Goal: Book appointment/travel/reservation

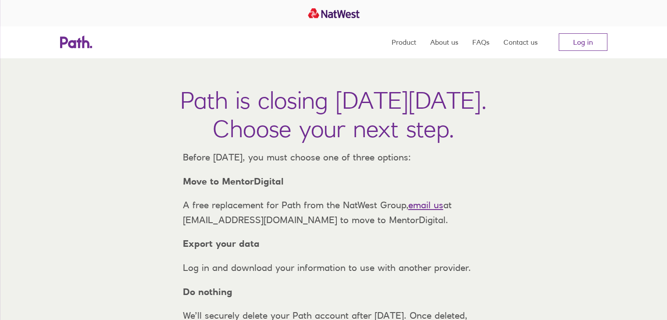
click at [594, 41] on link "Log in" at bounding box center [582, 42] width 49 height 18
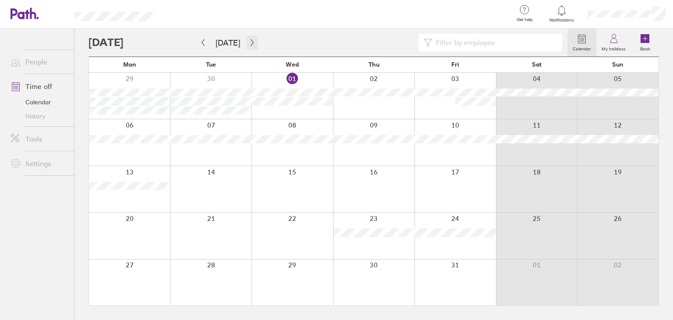
click at [249, 39] on icon "button" at bounding box center [252, 42] width 7 height 7
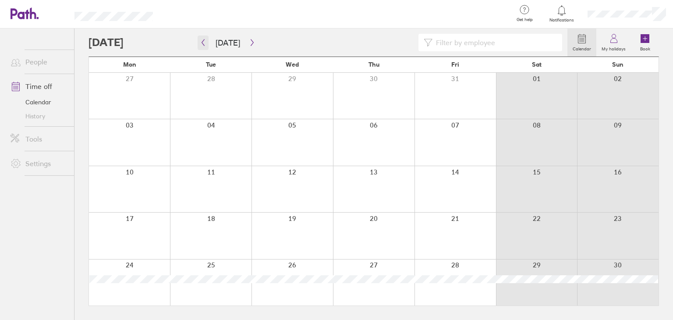
click at [203, 42] on icon "button" at bounding box center [203, 42] width 7 height 7
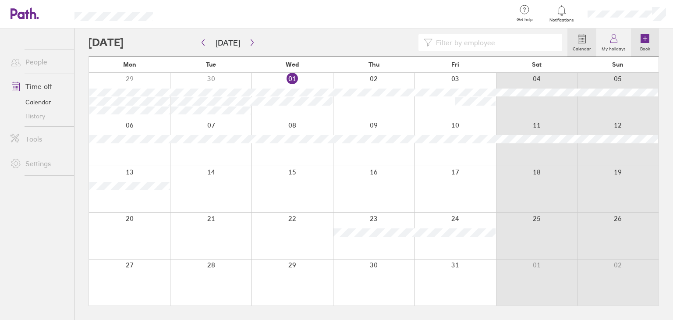
click at [644, 43] on icon at bounding box center [645, 38] width 9 height 9
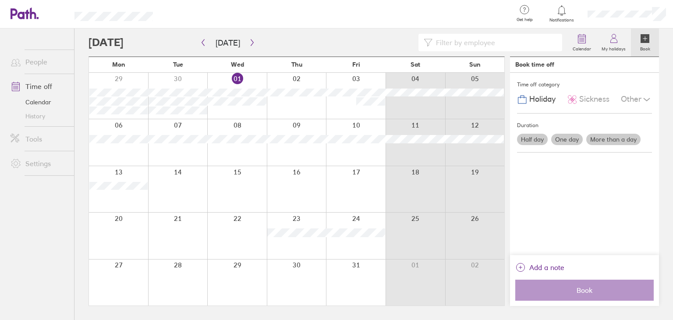
click at [603, 135] on label "More than a day" at bounding box center [614, 139] width 54 height 11
click at [0, 0] on input "More than a day" at bounding box center [0, 0] width 0 height 0
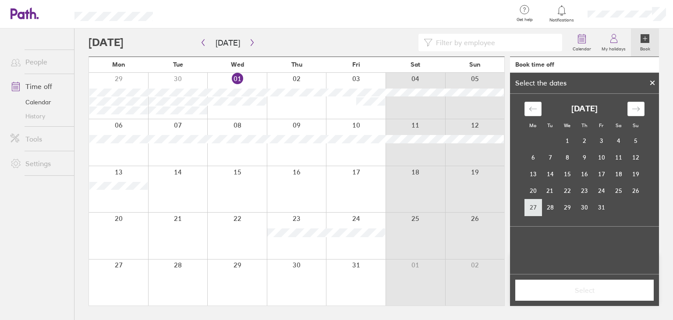
click at [539, 207] on td "27" at bounding box center [533, 207] width 17 height 17
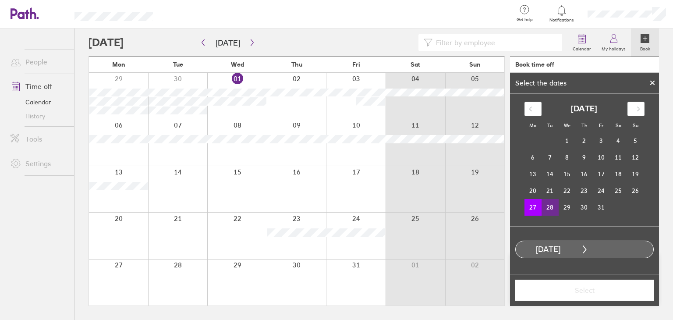
click at [545, 206] on td "28" at bounding box center [550, 207] width 17 height 17
click at [569, 283] on button "Select" at bounding box center [585, 290] width 139 height 21
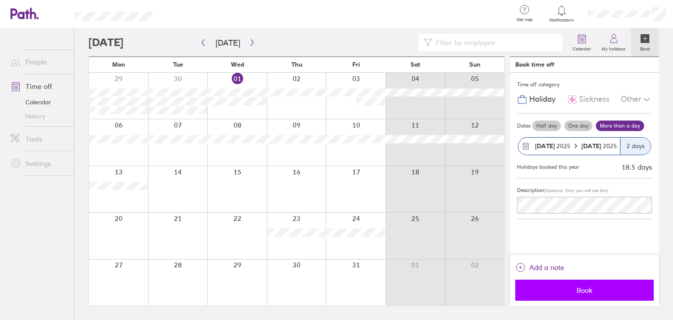
click at [563, 296] on button "Book" at bounding box center [585, 290] width 139 height 21
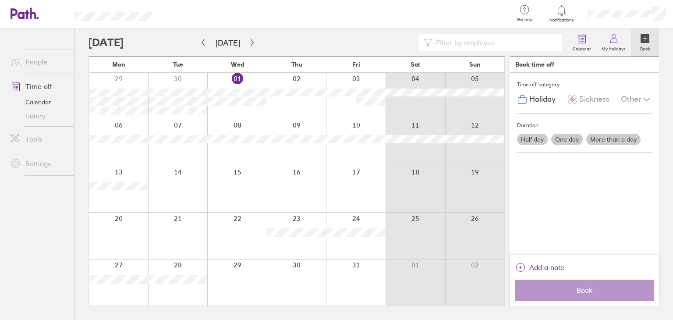
click at [39, 64] on link "People" at bounding box center [39, 62] width 71 height 18
